Goal: Task Accomplishment & Management: Manage account settings

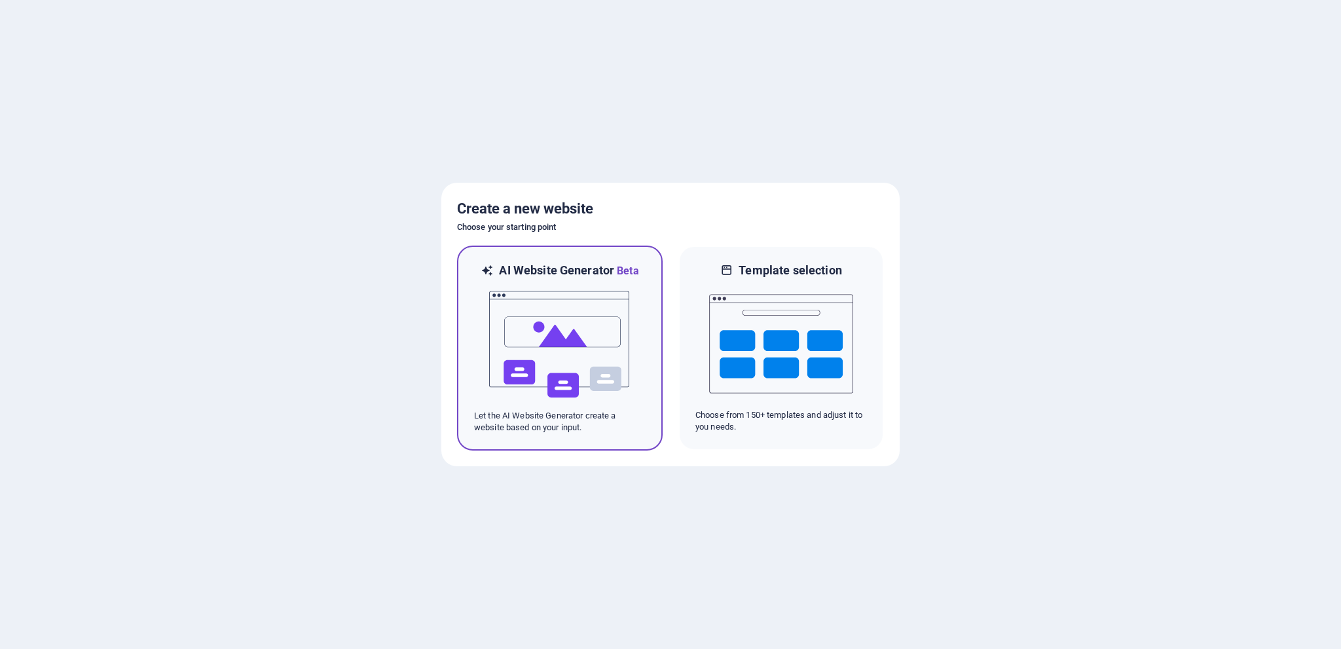
click at [553, 344] on img at bounding box center [560, 344] width 144 height 131
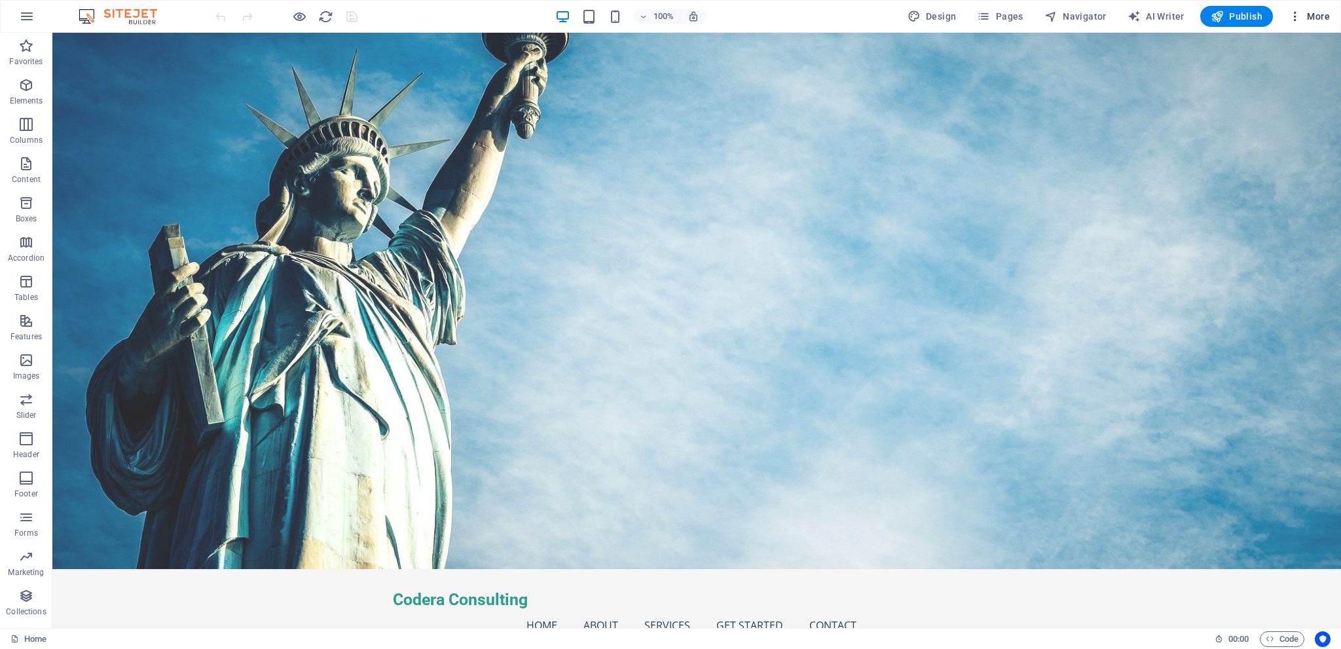
click at [1316, 22] on span "More" at bounding box center [1309, 16] width 41 height 13
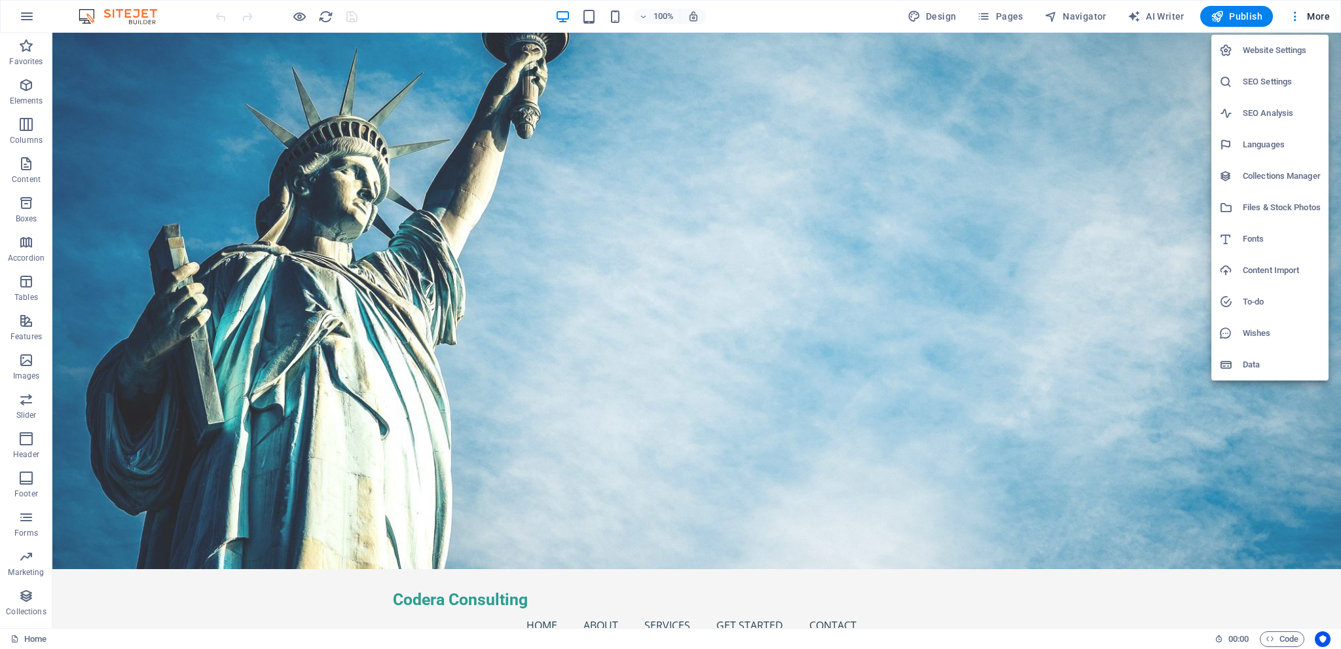
click at [771, 19] on div at bounding box center [670, 324] width 1341 height 649
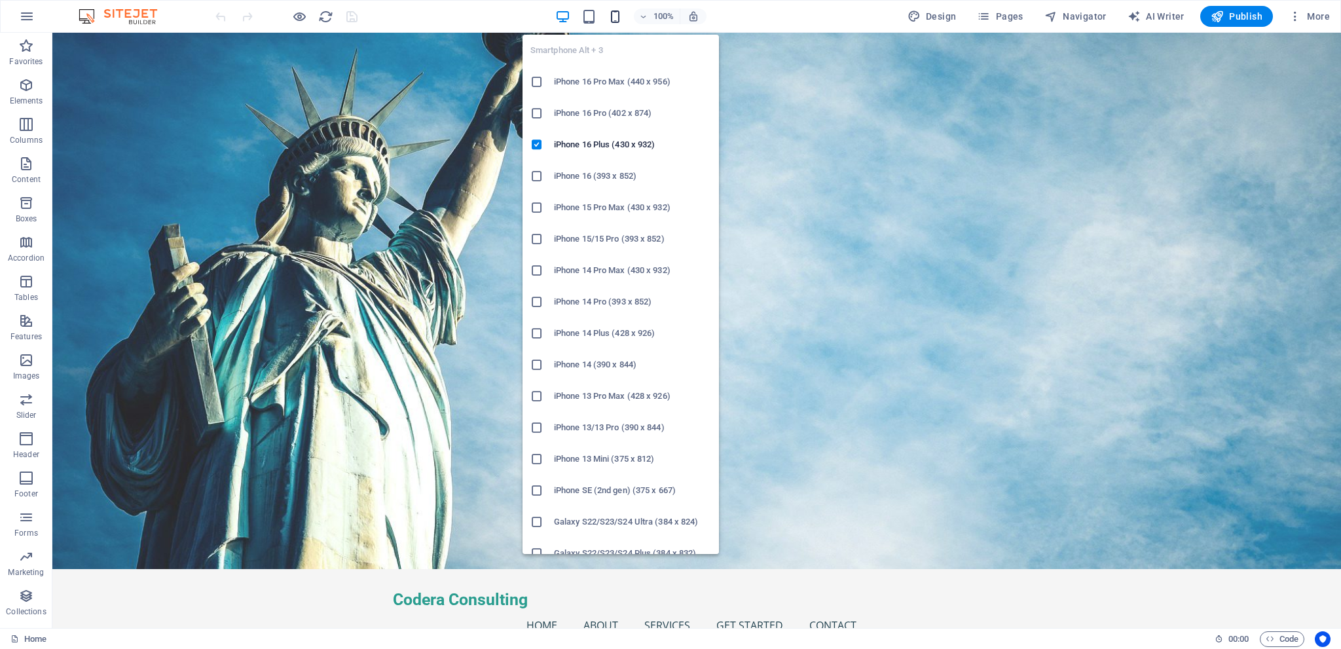
click at [620, 20] on icon "button" at bounding box center [615, 16] width 15 height 15
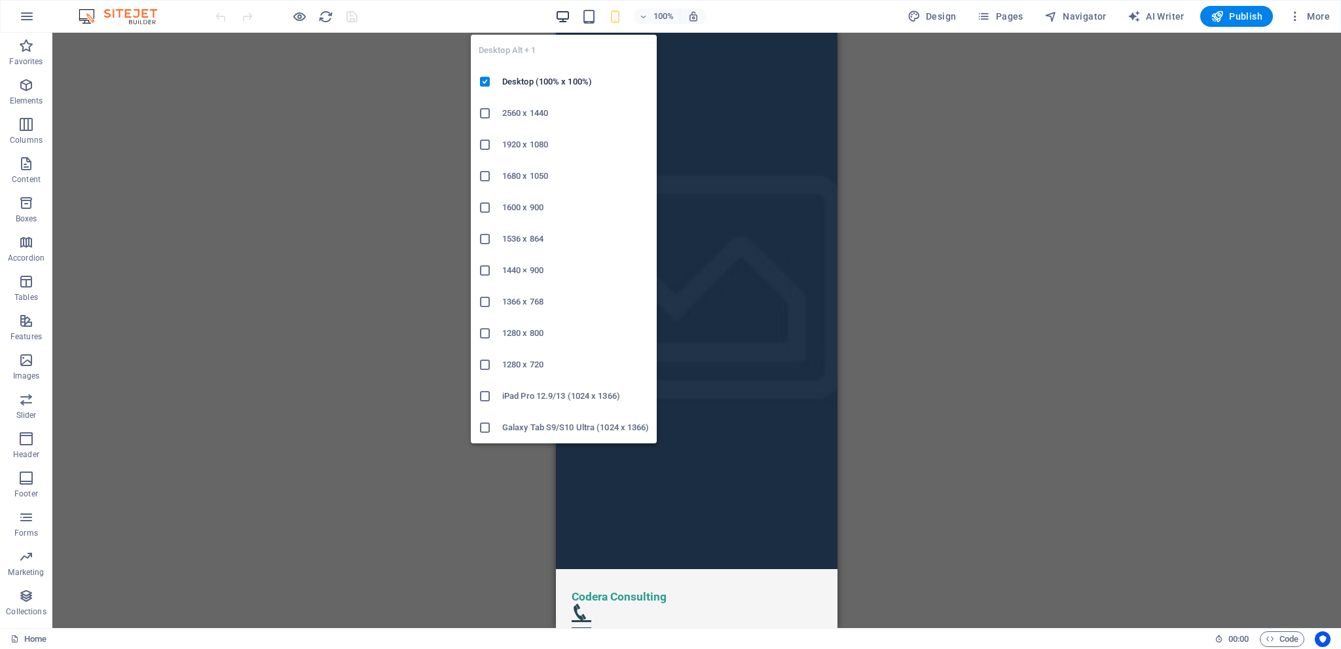
click at [570, 17] on icon "button" at bounding box center [562, 16] width 15 height 15
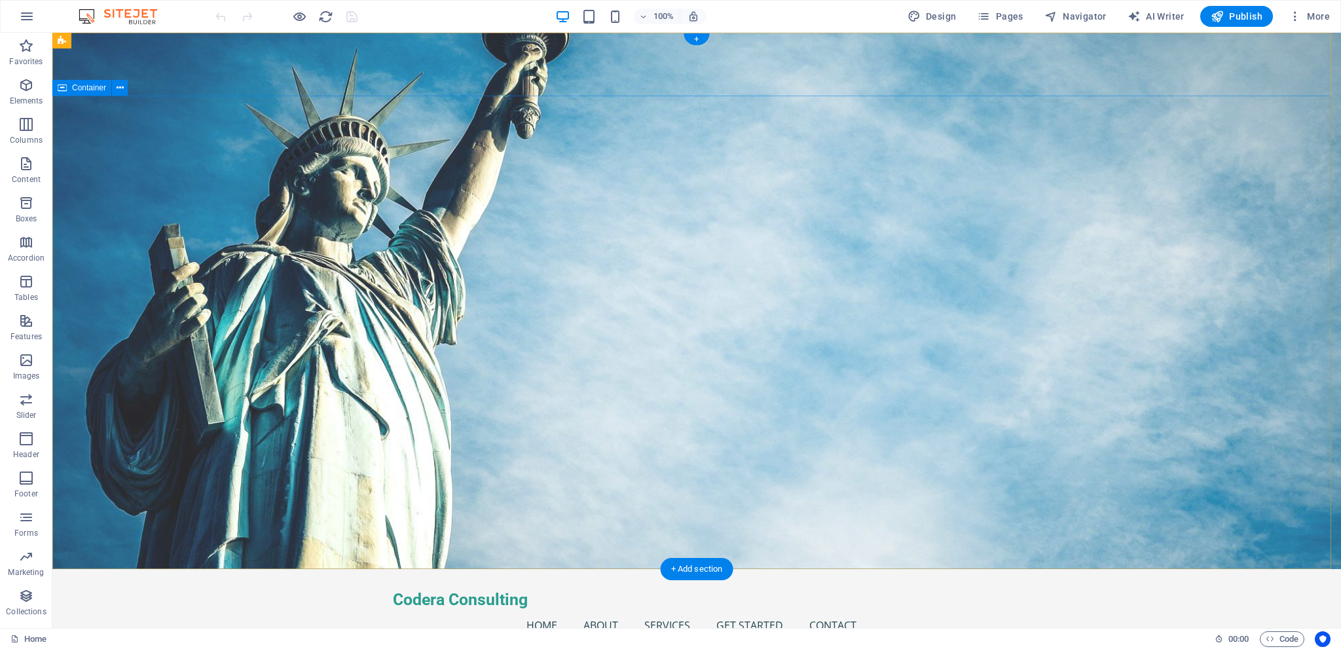
click at [1290, 22] on icon "button" at bounding box center [1295, 16] width 13 height 13
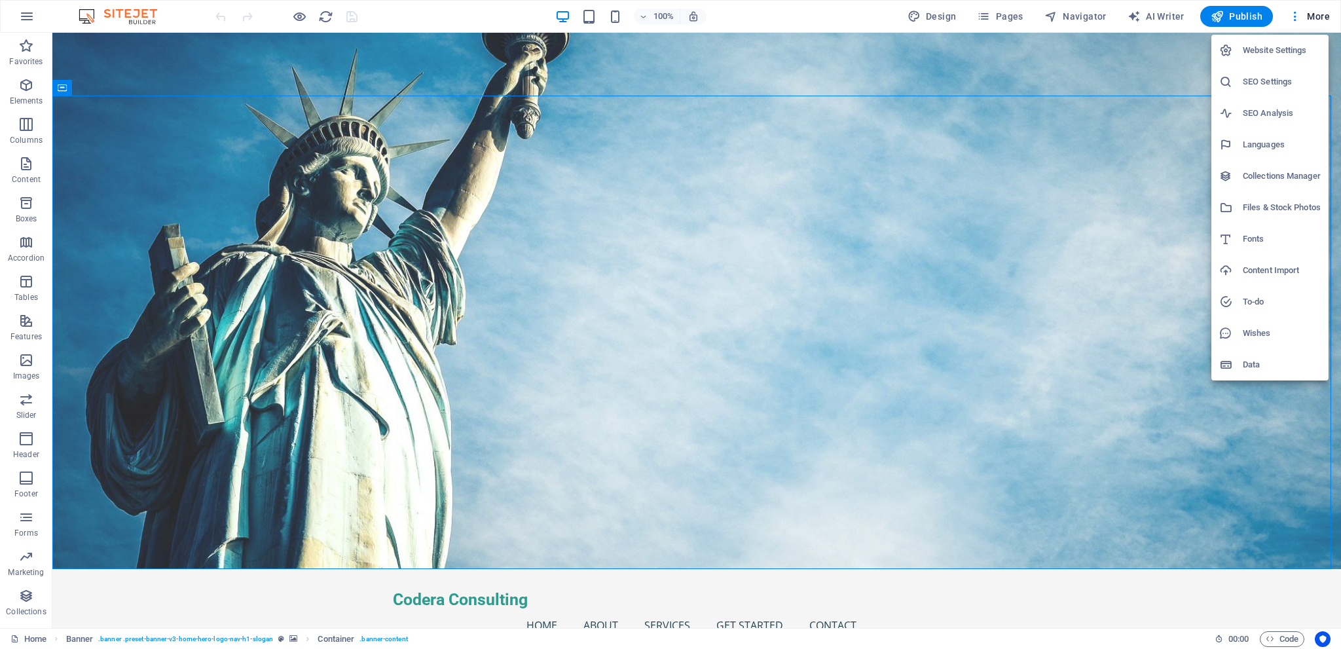
click at [1236, 18] on div at bounding box center [670, 324] width 1341 height 649
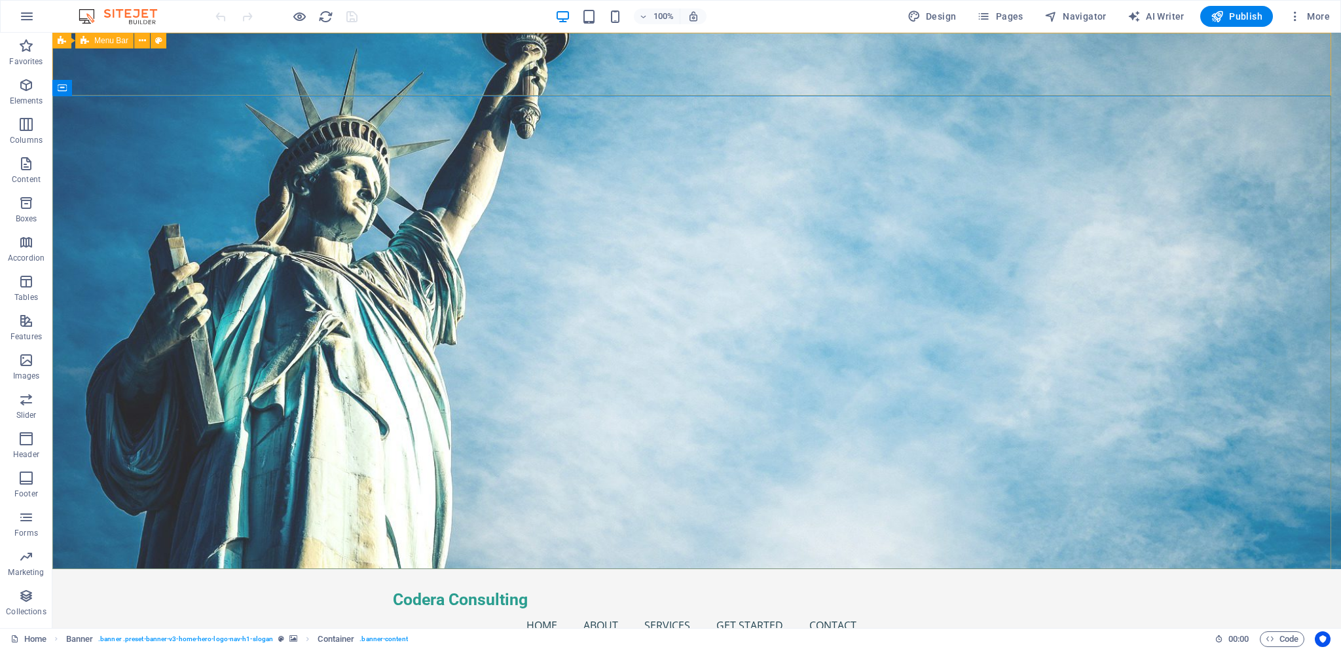
click at [110, 41] on span "Menu Bar" at bounding box center [111, 41] width 34 height 8
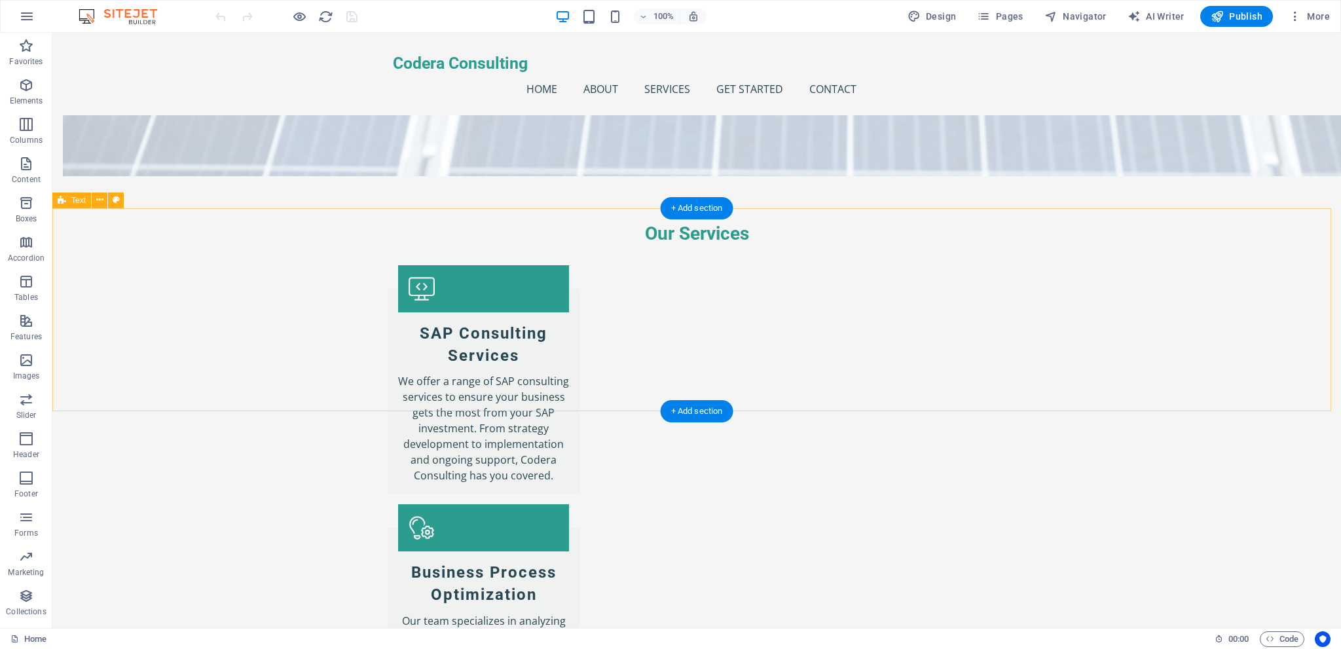
scroll to position [1344, 0]
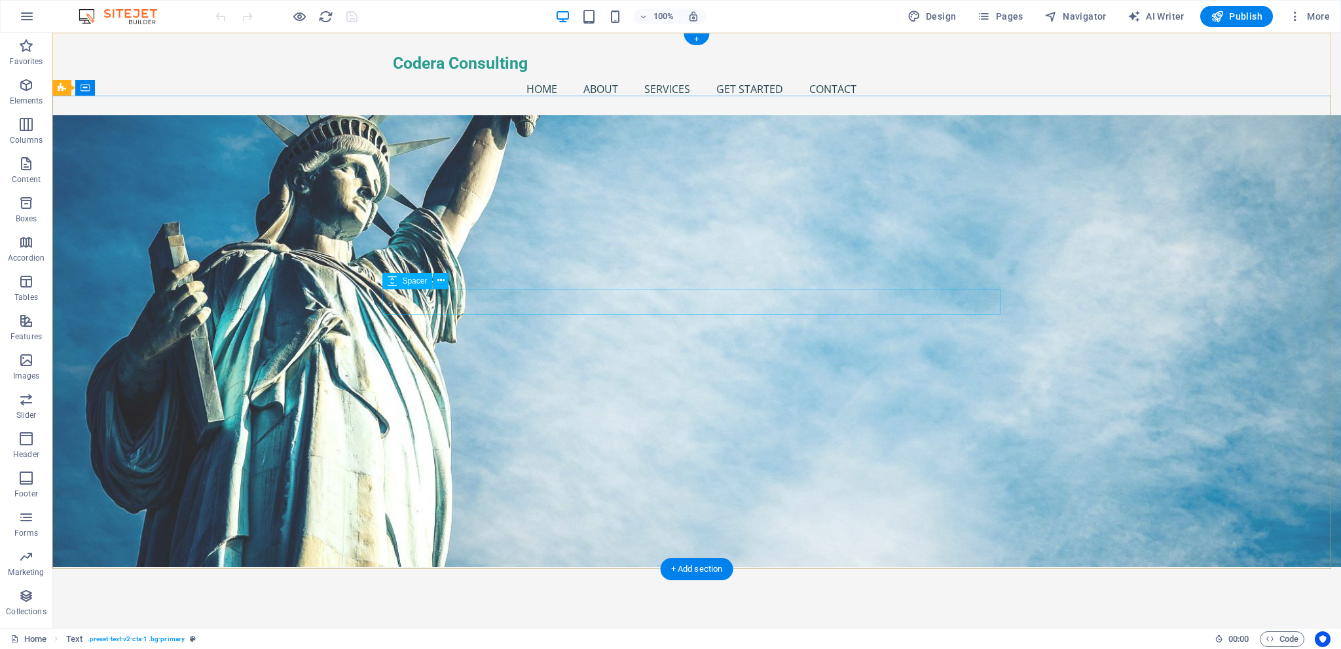
scroll to position [0, 0]
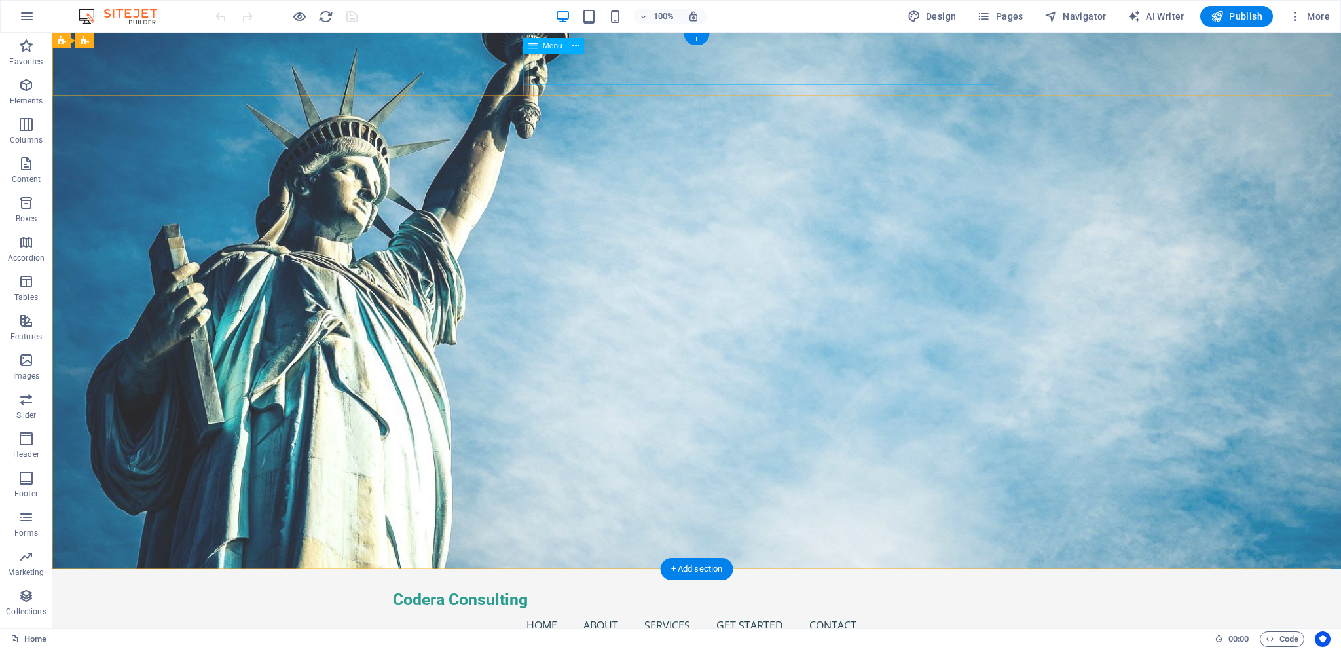
click at [646, 610] on nav "Home About Services Get Started Contact" at bounding box center [697, 625] width 608 height 31
click at [663, 610] on nav "Home About Services Get Started Contact" at bounding box center [697, 625] width 608 height 31
click at [665, 610] on nav "Home About Services Get Started Contact" at bounding box center [697, 625] width 608 height 31
select select
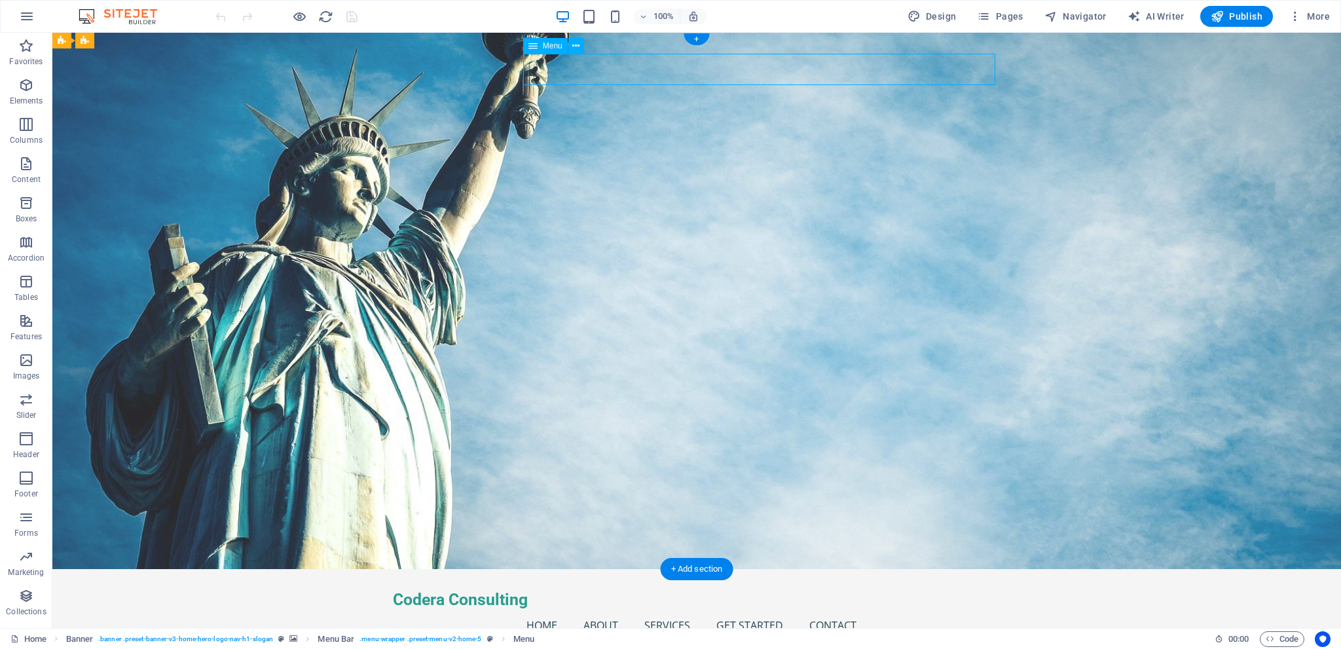
select select
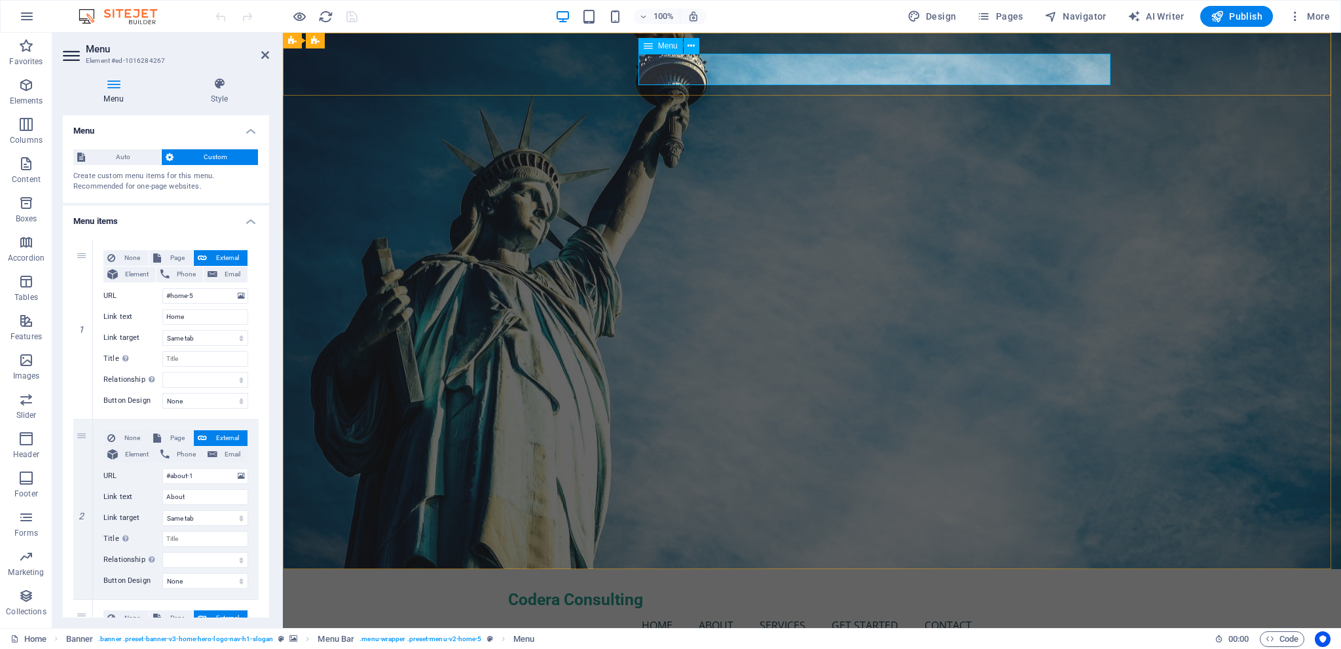
click at [773, 610] on nav "Home About Services Get Started Contact" at bounding box center [812, 625] width 608 height 31
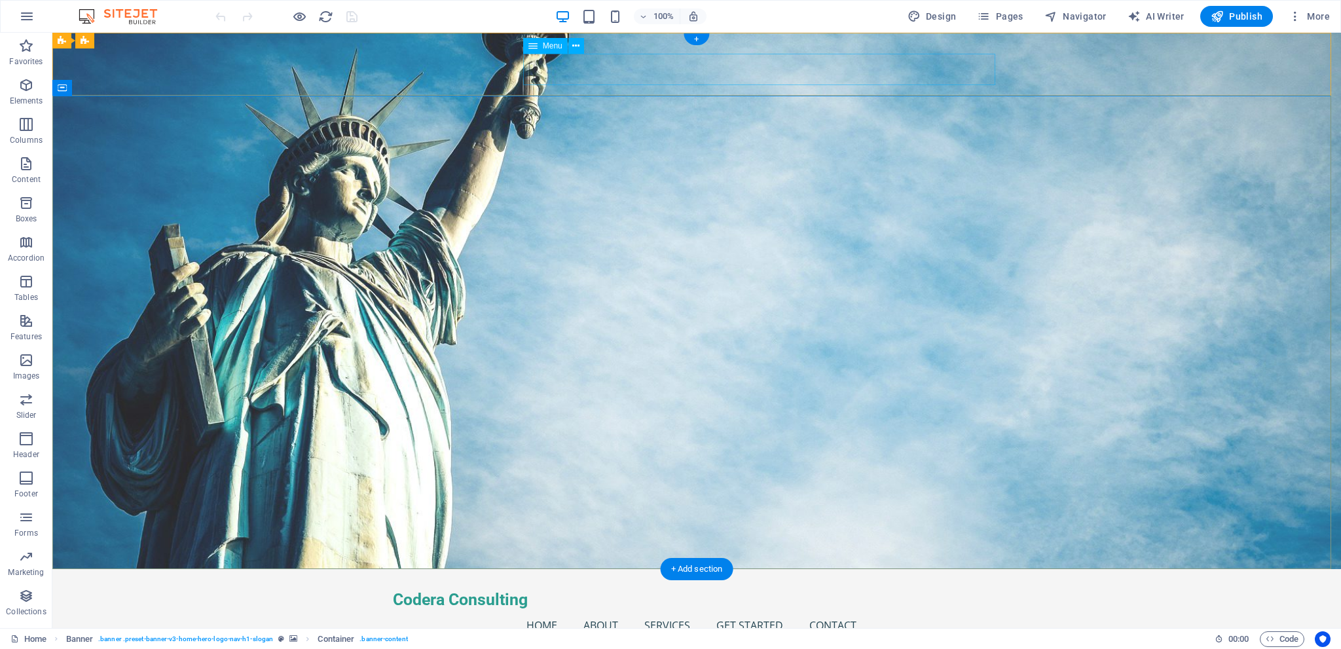
click at [670, 610] on nav "Home About Services Get Started Contact" at bounding box center [697, 625] width 608 height 31
click at [538, 48] on div "Menu" at bounding box center [545, 46] width 45 height 16
click at [14, 18] on button "button" at bounding box center [26, 16] width 31 height 31
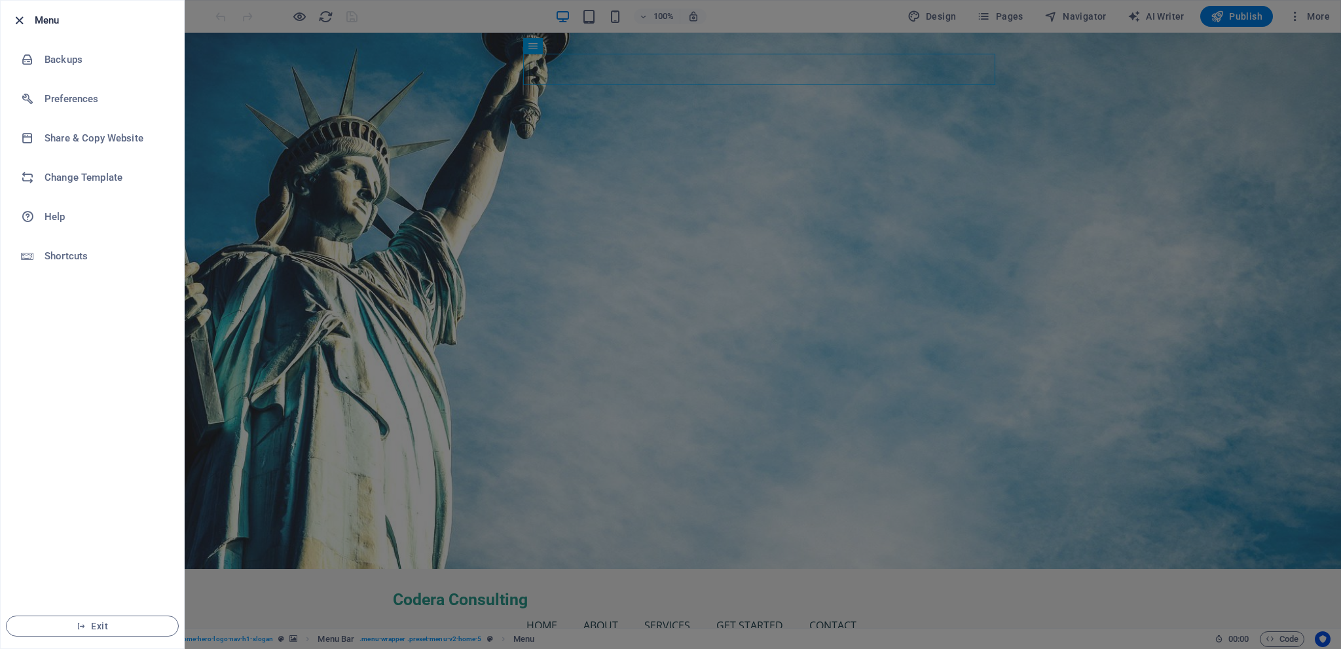
click at [18, 20] on icon "button" at bounding box center [19, 20] width 15 height 15
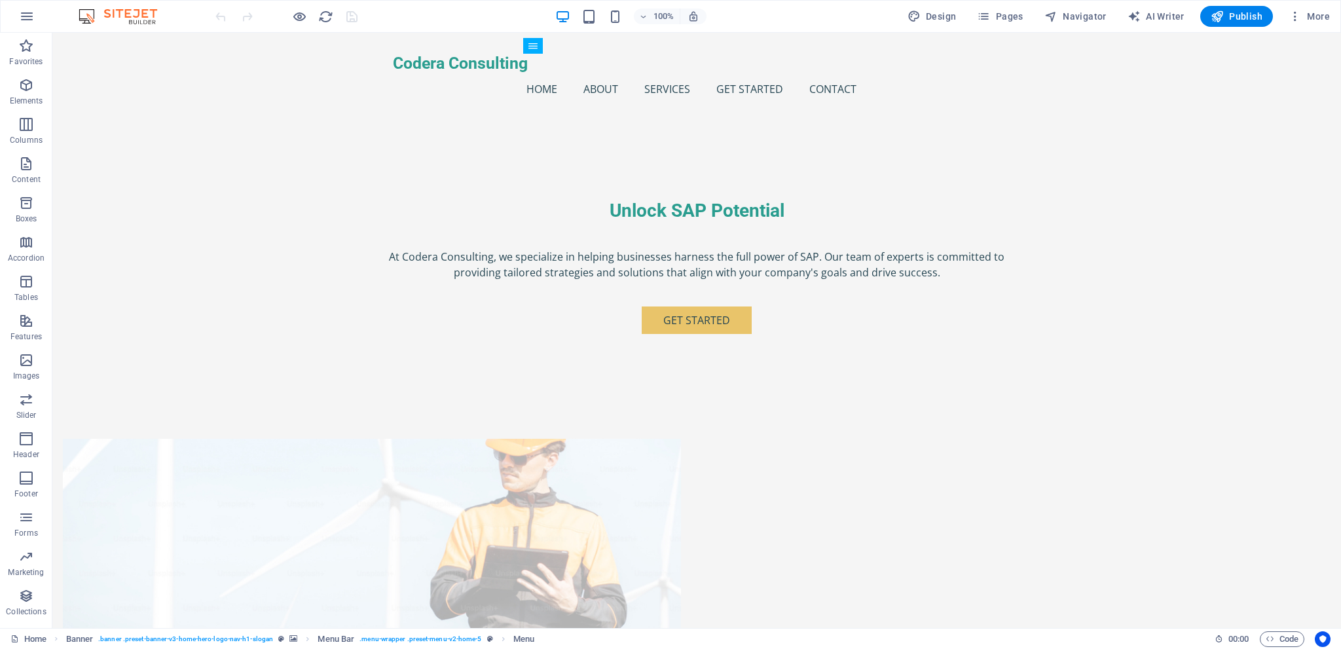
scroll to position [589, 0]
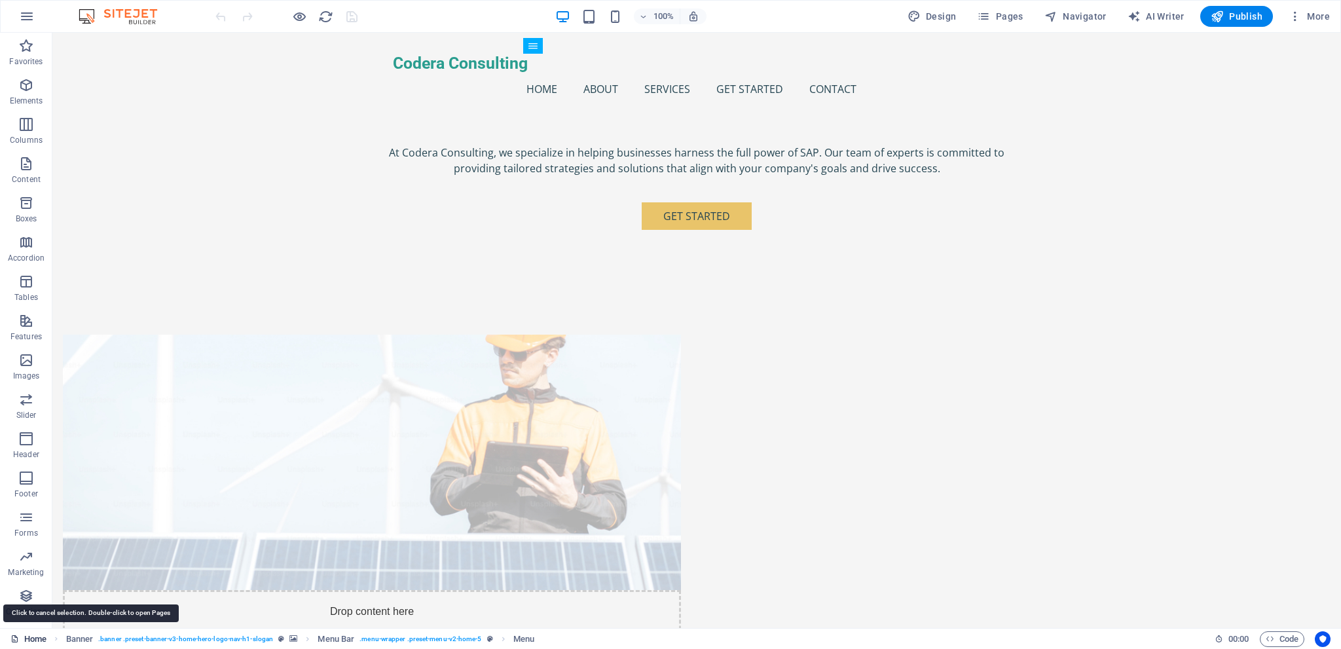
click at [23, 642] on link "Home" at bounding box center [28, 639] width 36 height 16
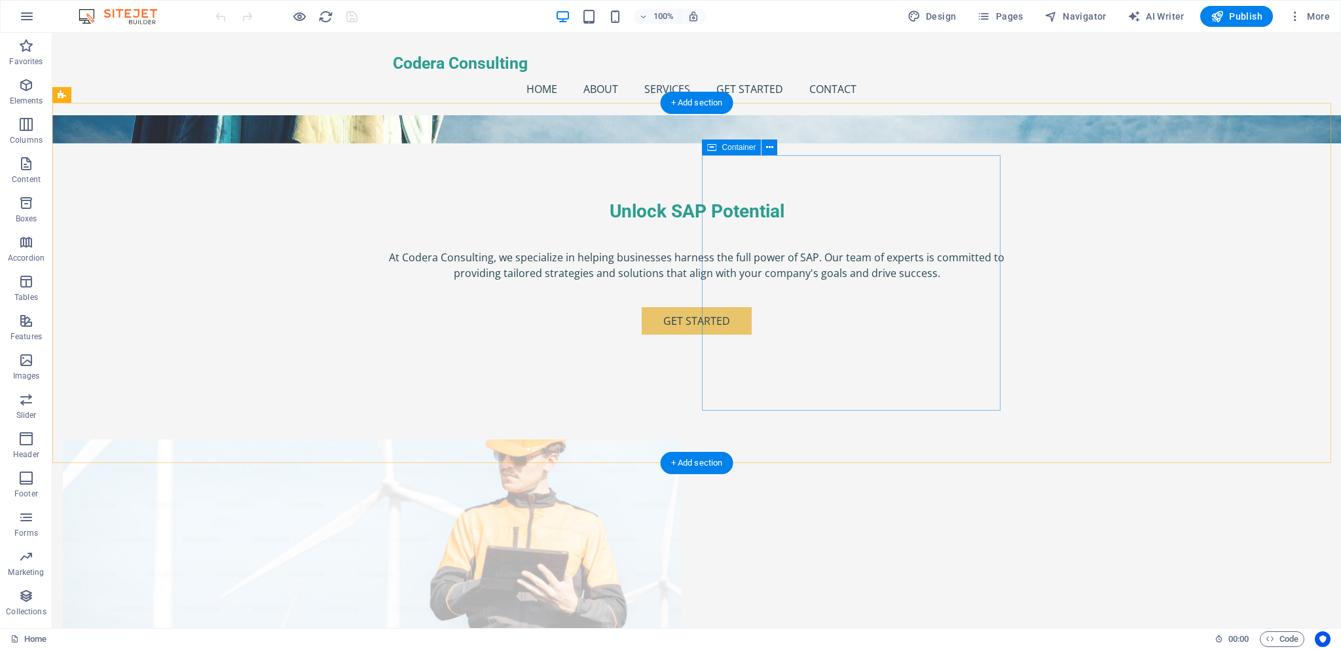
scroll to position [458, 0]
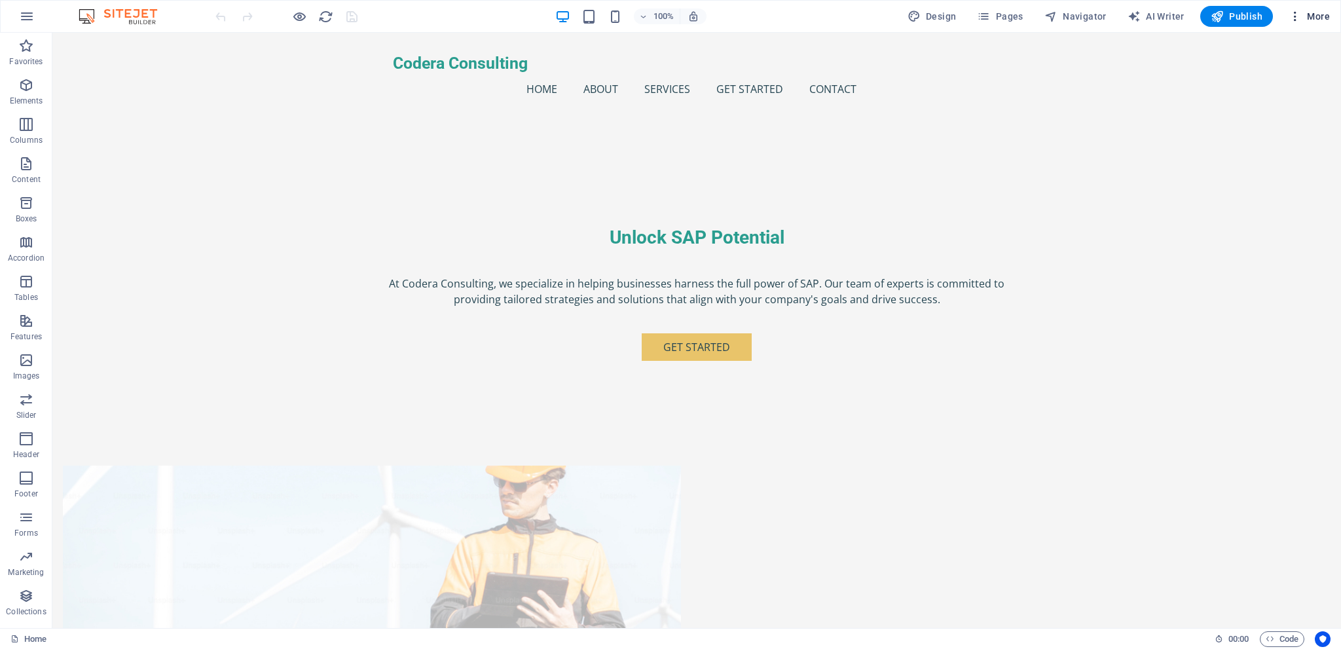
click at [1289, 22] on icon "button" at bounding box center [1295, 16] width 13 height 13
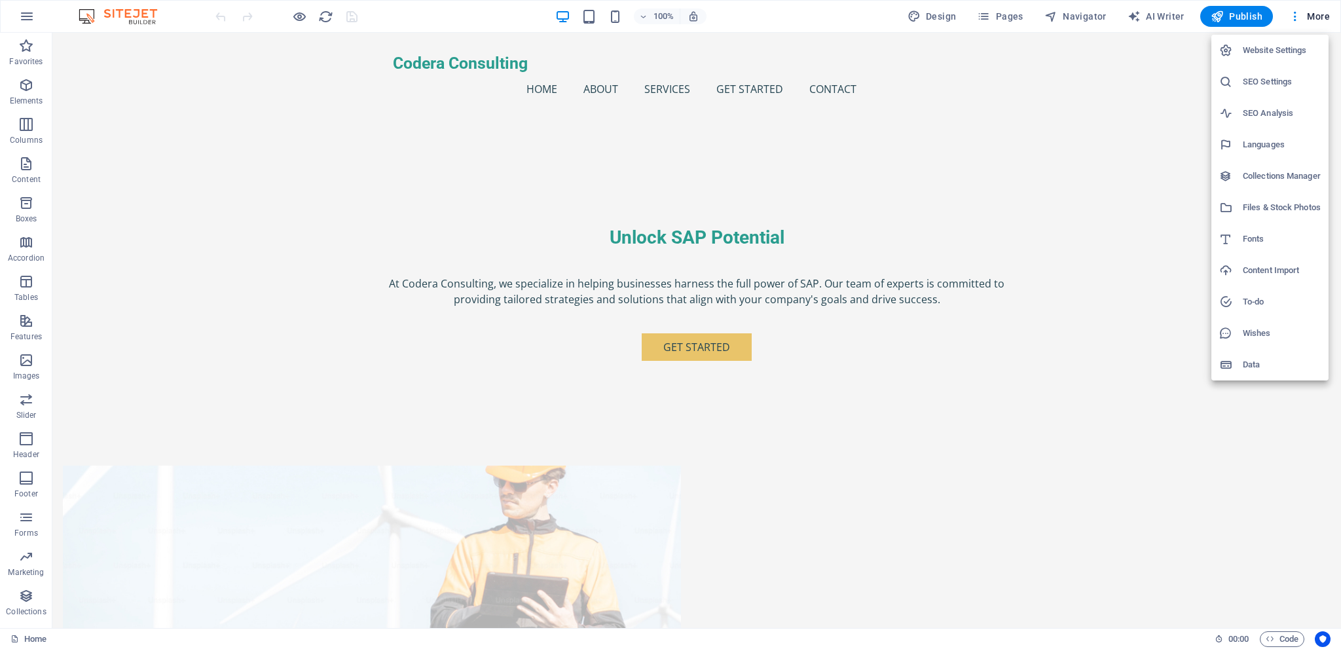
click at [998, 18] on div at bounding box center [670, 324] width 1341 height 649
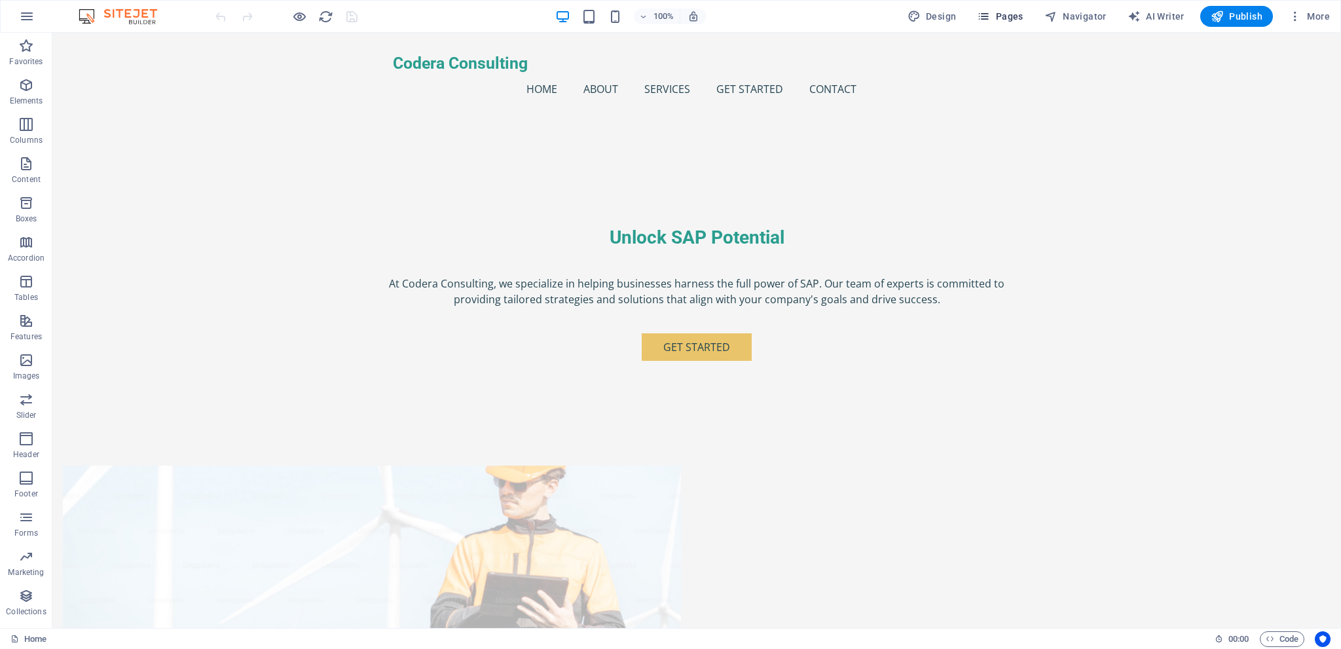
click at [990, 13] on icon "button" at bounding box center [983, 16] width 13 height 13
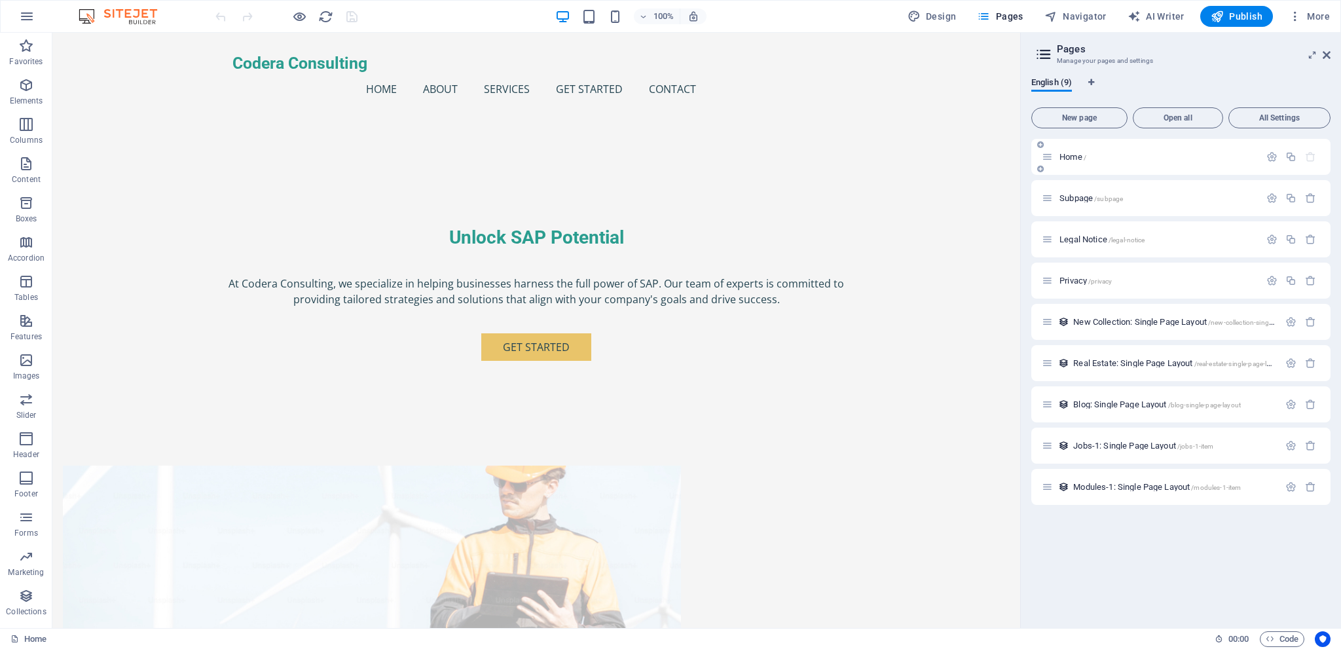
click at [1079, 150] on div "Home /" at bounding box center [1151, 156] width 218 height 15
click at [1074, 156] on span "Home /" at bounding box center [1073, 157] width 27 height 10
click at [1074, 204] on div "Subpage /subpage" at bounding box center [1151, 198] width 218 height 15
click at [1076, 198] on span "Subpage /subpage" at bounding box center [1092, 198] width 64 height 10
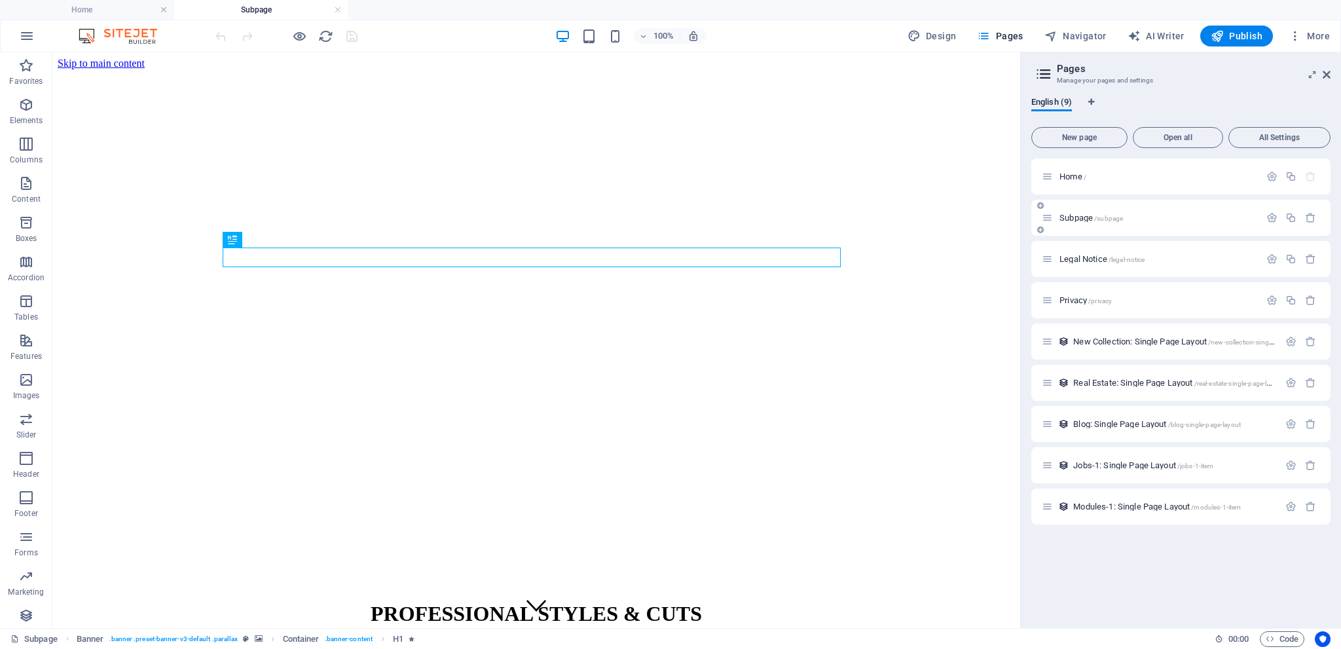
scroll to position [0, 0]
click at [1079, 255] on span "Legal Notice /legal-notice" at bounding box center [1102, 259] width 85 height 10
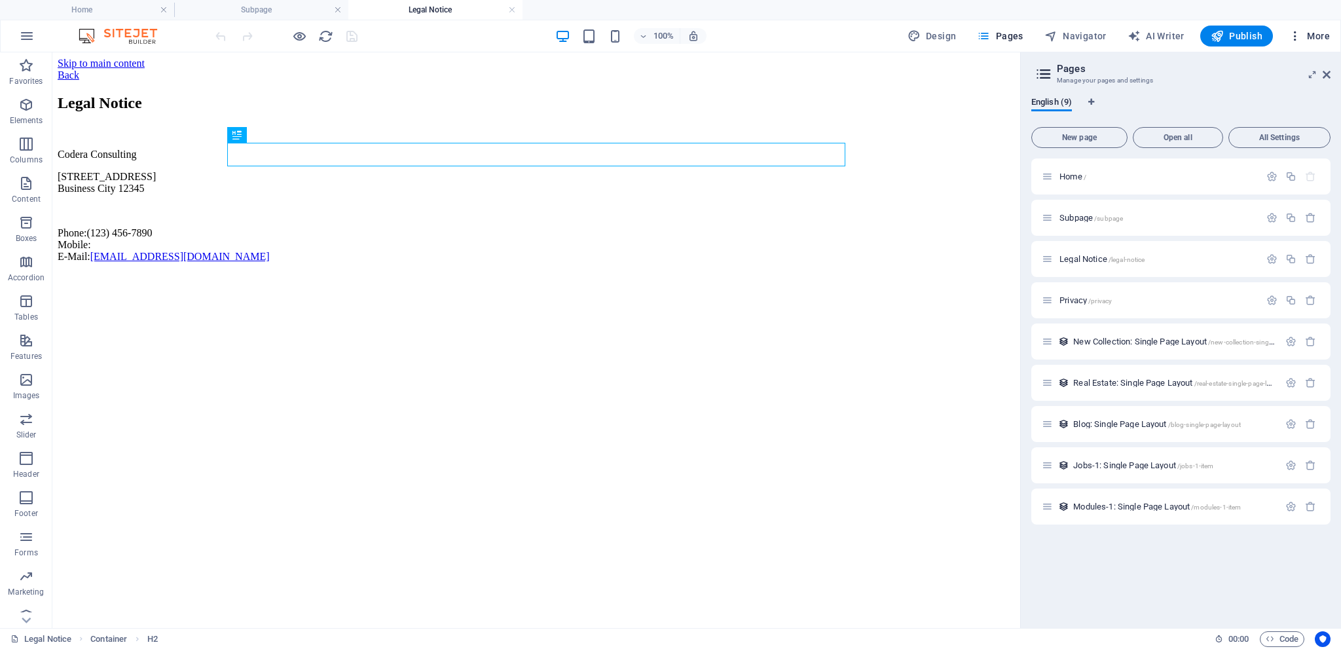
click at [1296, 42] on icon "button" at bounding box center [1295, 35] width 13 height 13
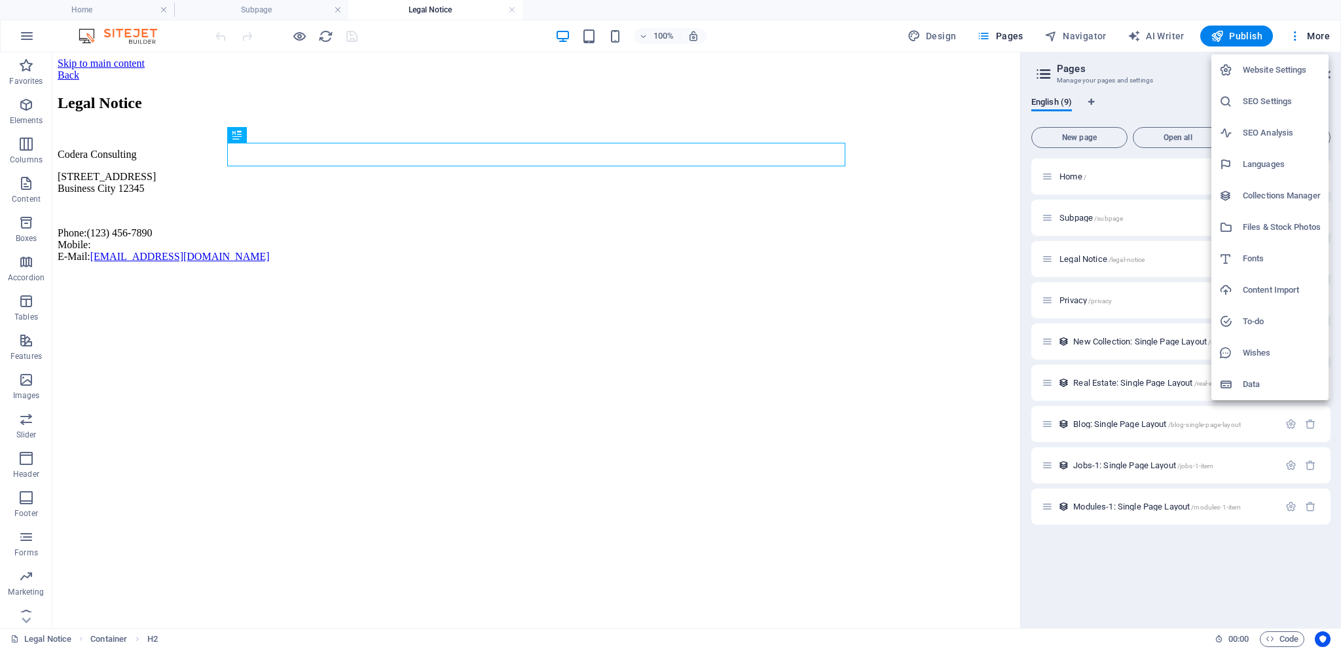
click at [1318, 37] on div at bounding box center [670, 324] width 1341 height 649
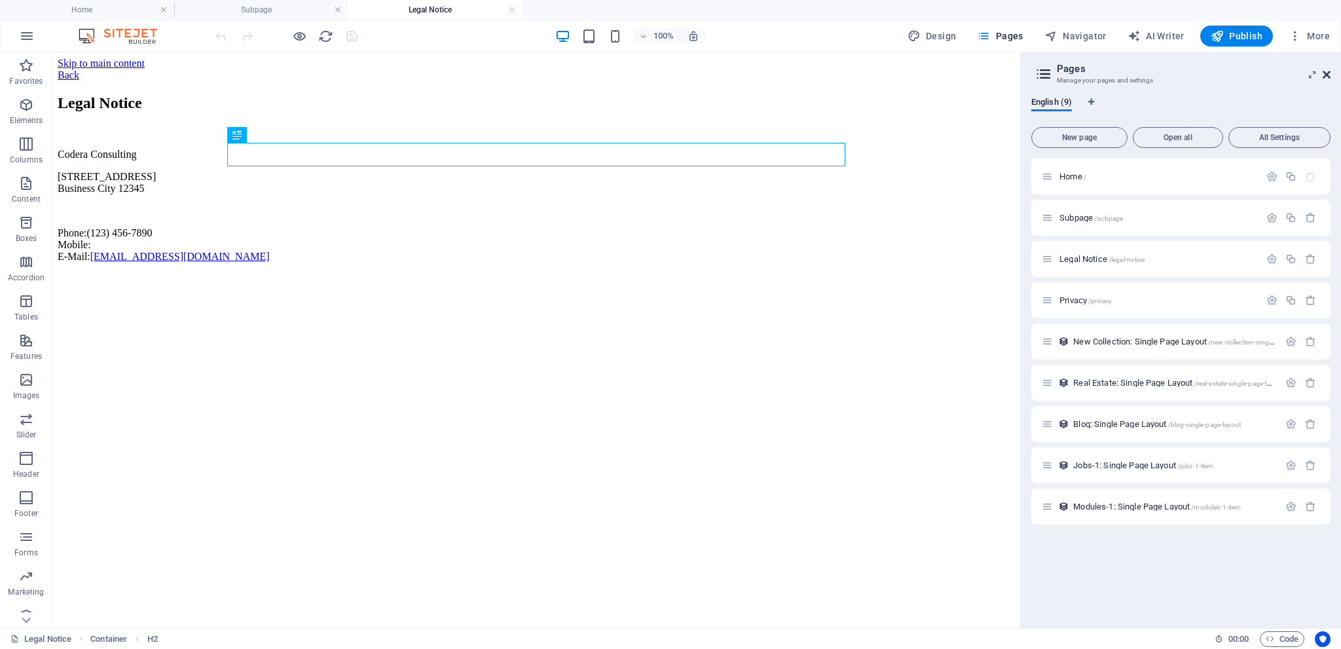
drag, startPoint x: 1327, startPoint y: 76, endPoint x: 1275, endPoint y: 22, distance: 75.5
click at [1327, 76] on icon at bounding box center [1327, 74] width 8 height 10
